Goal: Check status

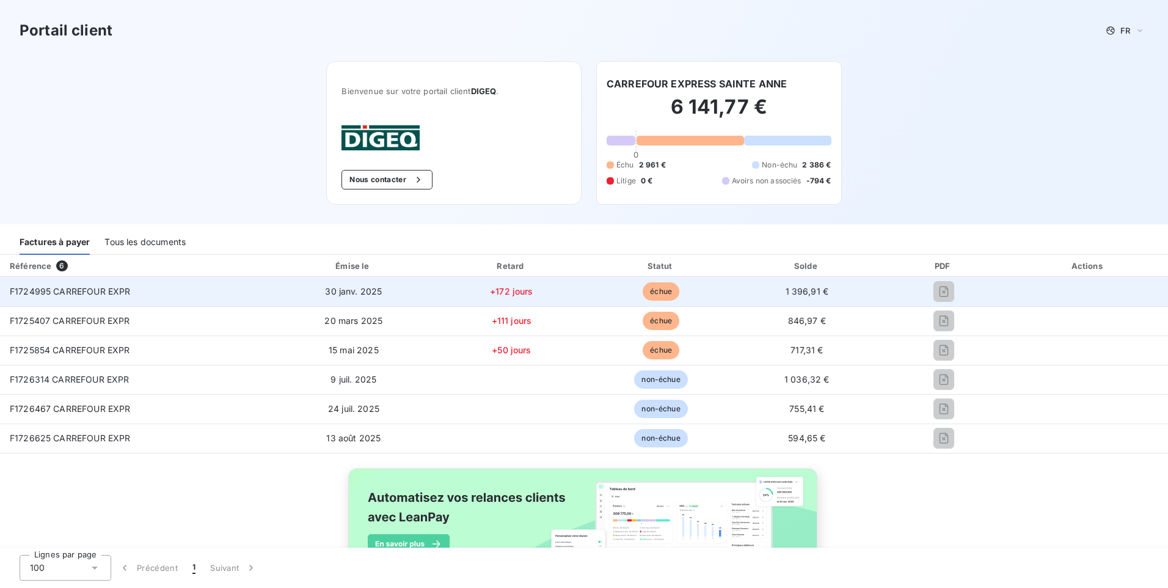
click at [738, 298] on td "1 396,91 €" at bounding box center [807, 291] width 144 height 29
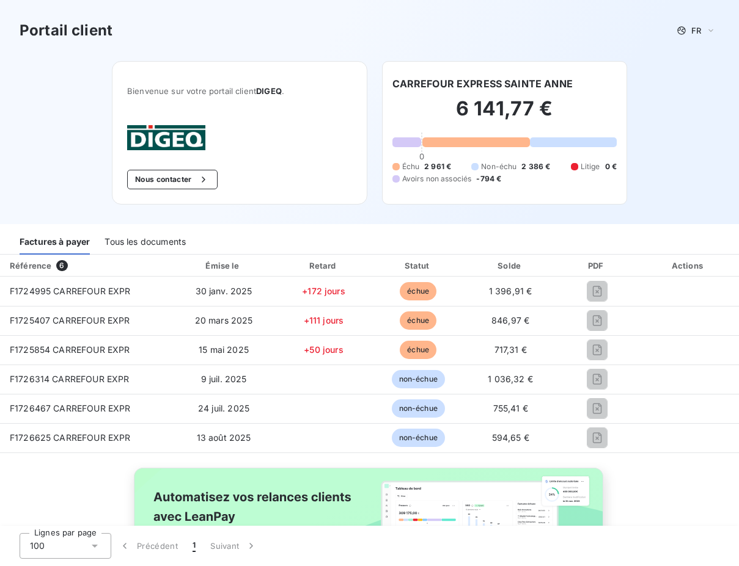
click at [9, 484] on div "Référence 6 Émise le Retard Statut Solde PDF Actions F1724995 CARREFOUR EXPR [D…" at bounding box center [369, 436] width 739 height 363
